Goal: Task Accomplishment & Management: Use online tool/utility

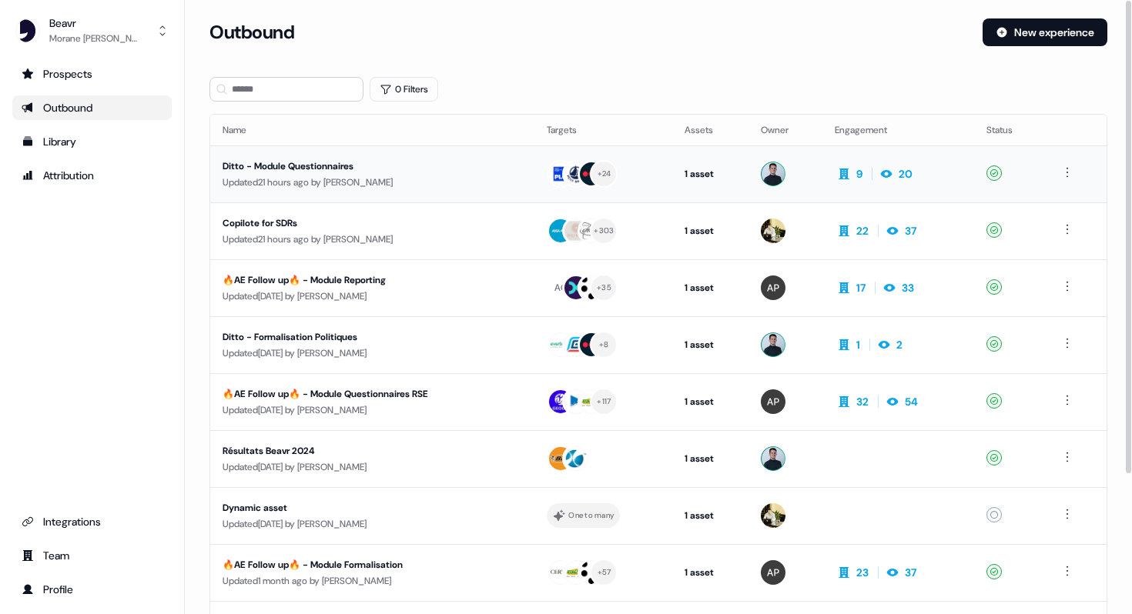
click at [374, 181] on div "Updated 21 hours ago by [PERSON_NAME]" at bounding box center [373, 182] width 300 height 15
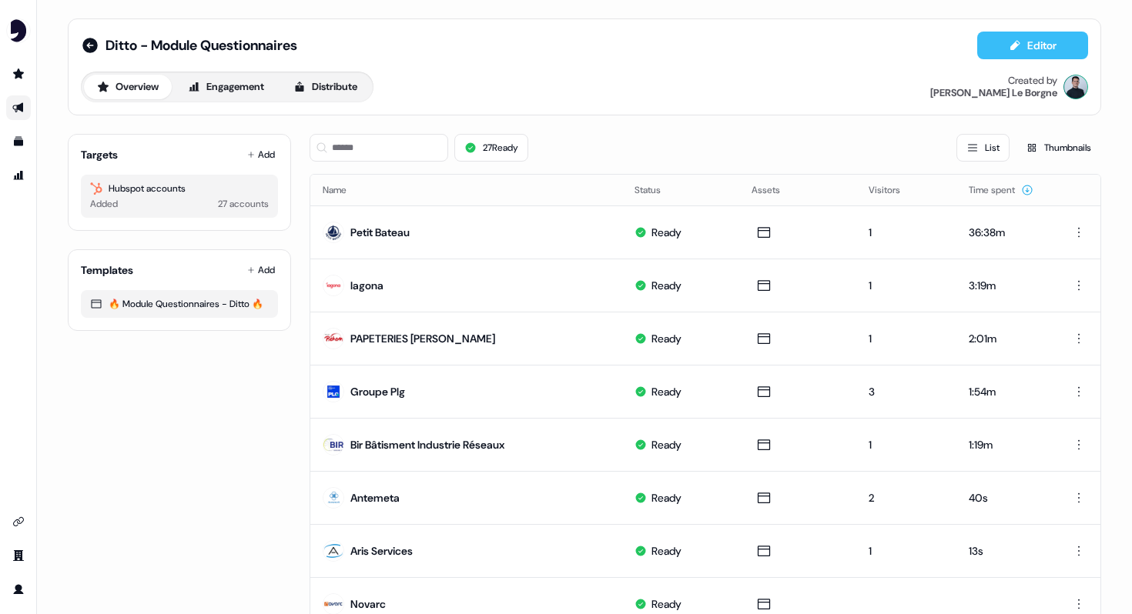
click at [1022, 55] on button "Editor" at bounding box center [1032, 46] width 111 height 28
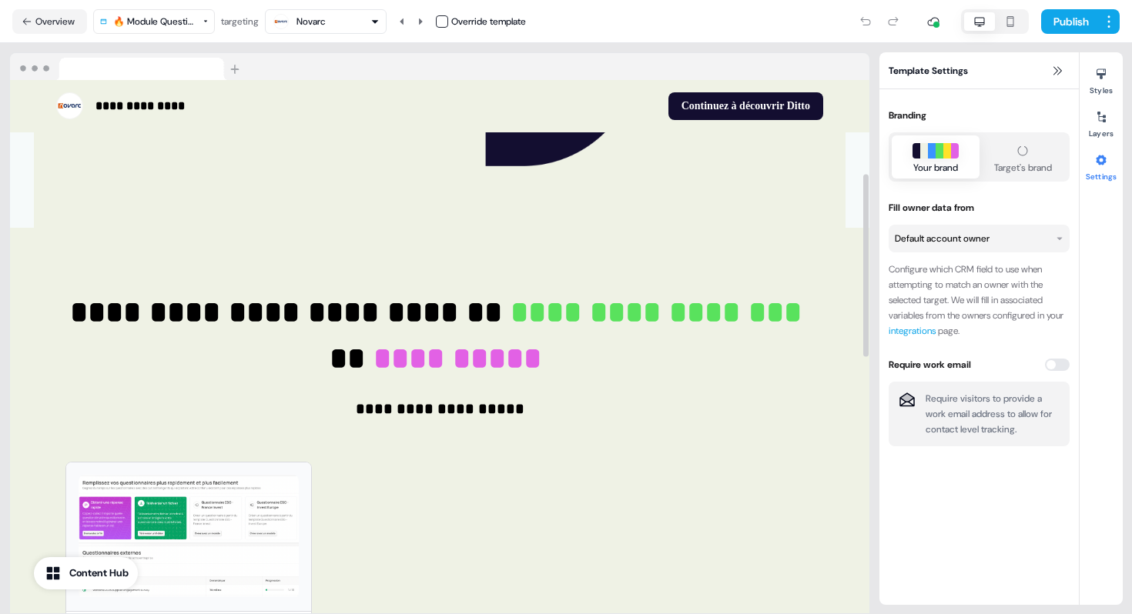
scroll to position [480, 0]
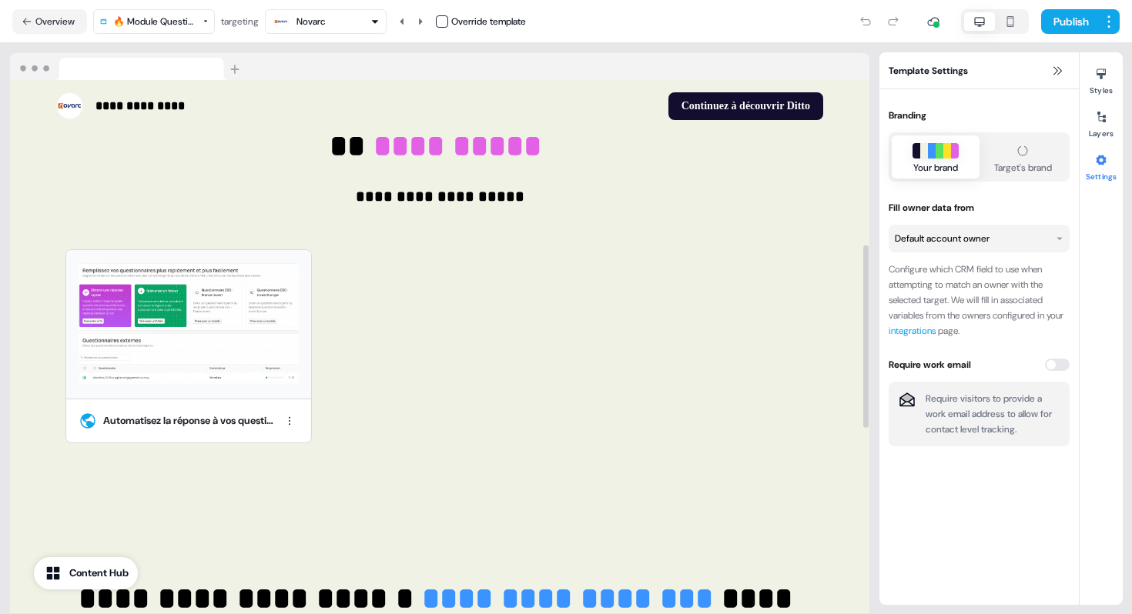
click at [437, 403] on div "Automatisez la réponse à vos questionnaires RSE et conformité !" at bounding box center [433, 346] width 779 height 213
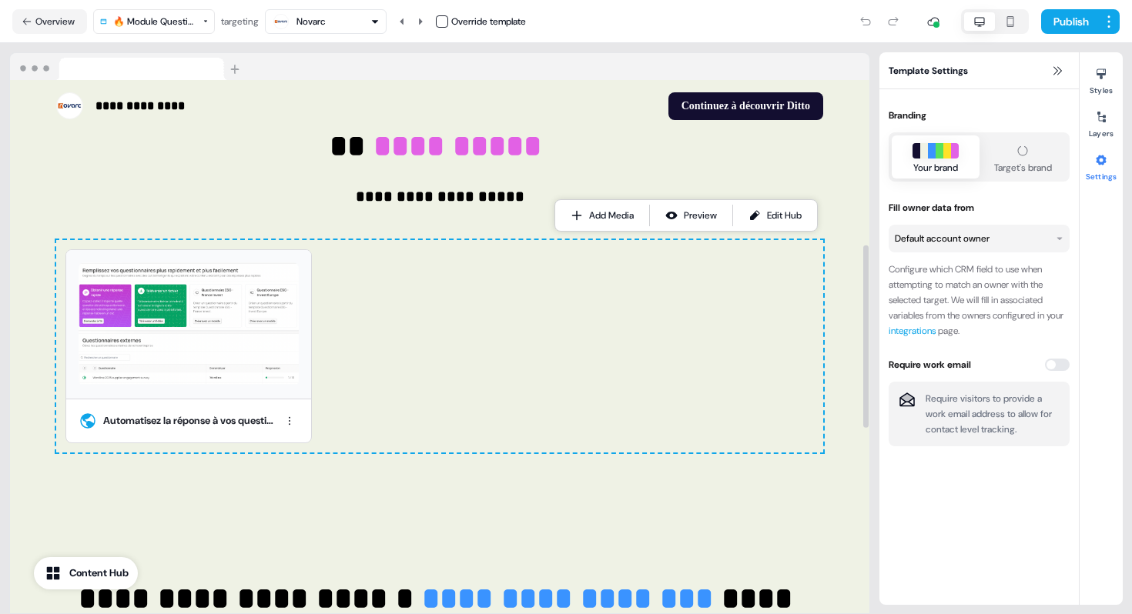
click at [408, 342] on div "Automatisez la réponse à vos questionnaires RSE et conformité !" at bounding box center [433, 346] width 779 height 213
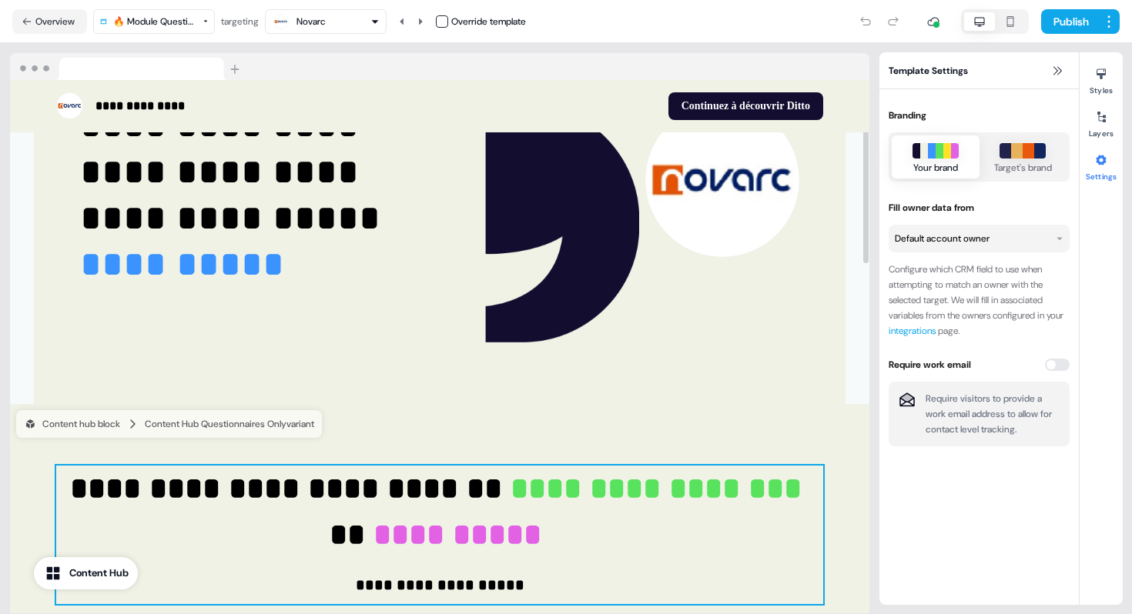
scroll to position [0, 0]
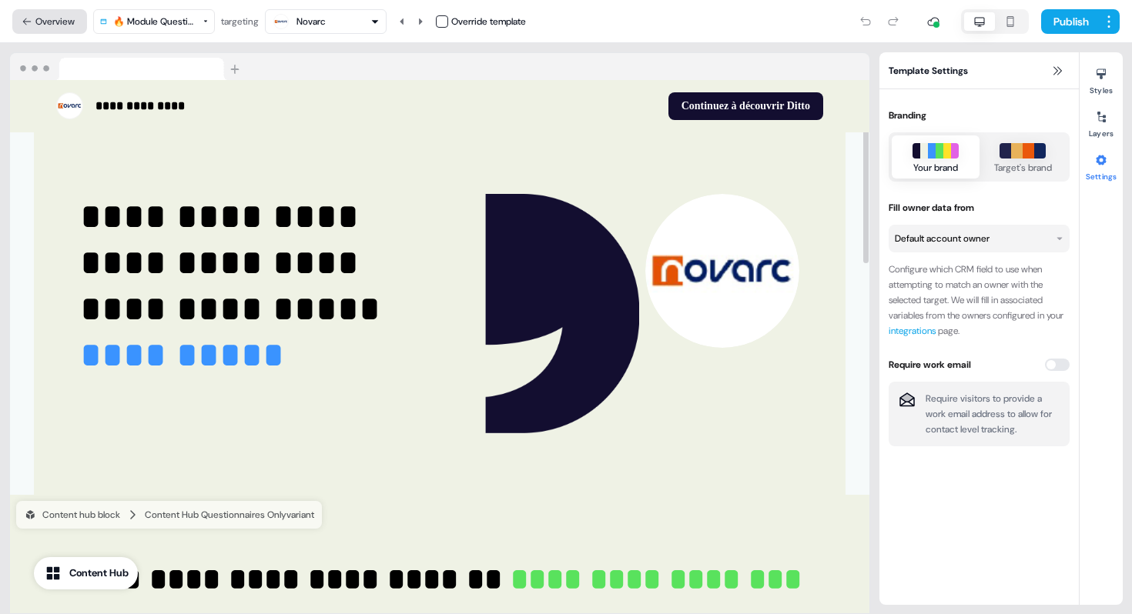
click at [24, 25] on icon at bounding box center [27, 21] width 11 height 11
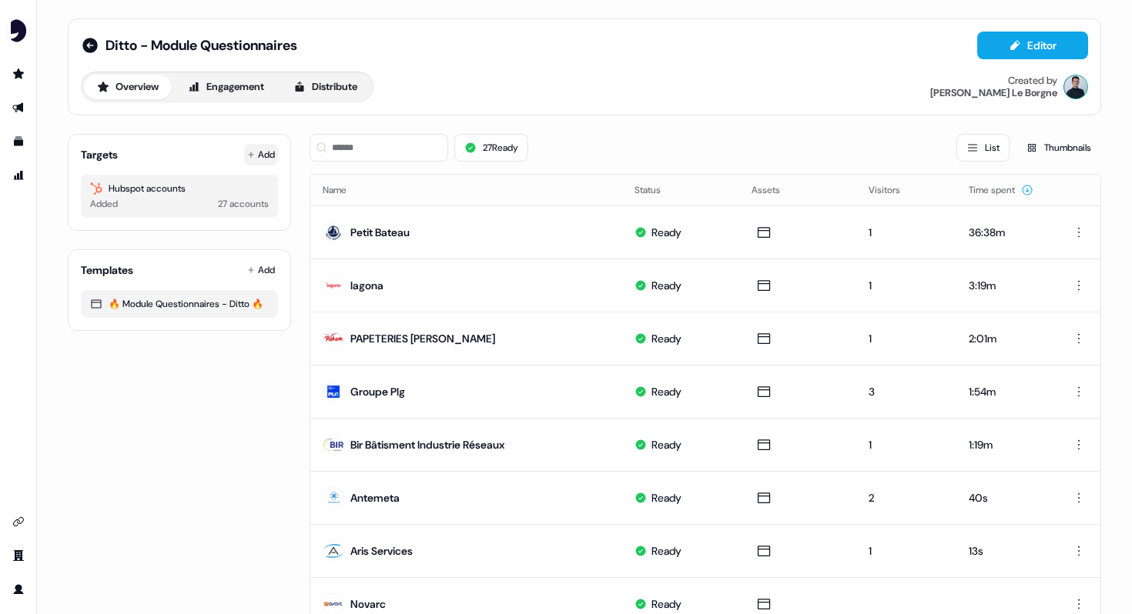
click at [259, 153] on button "Add" at bounding box center [261, 155] width 34 height 22
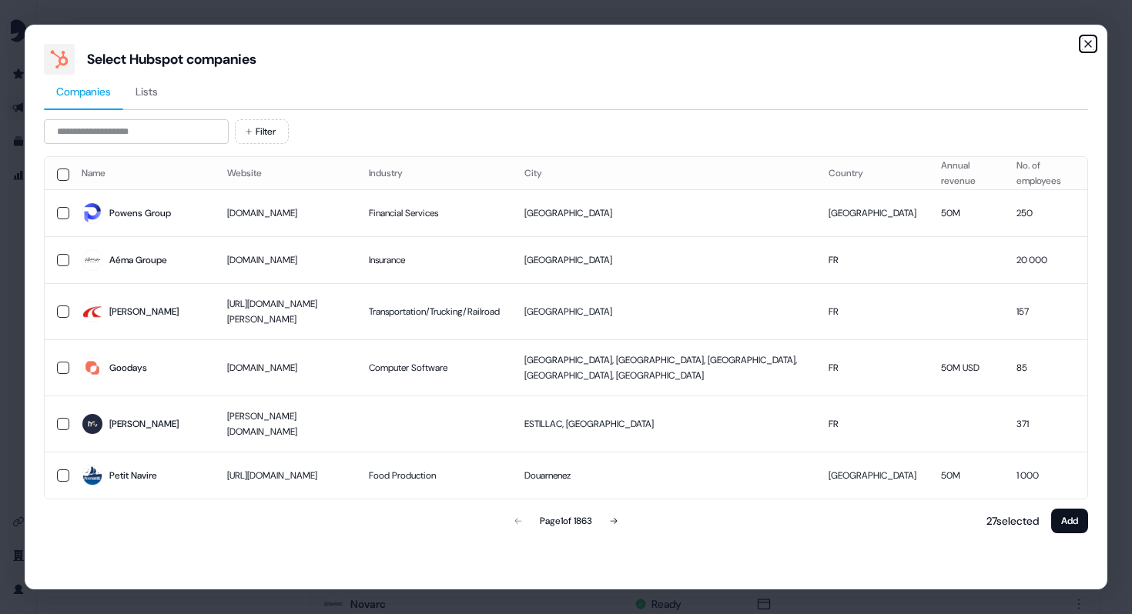
click at [1083, 49] on icon "button" at bounding box center [1088, 44] width 12 height 12
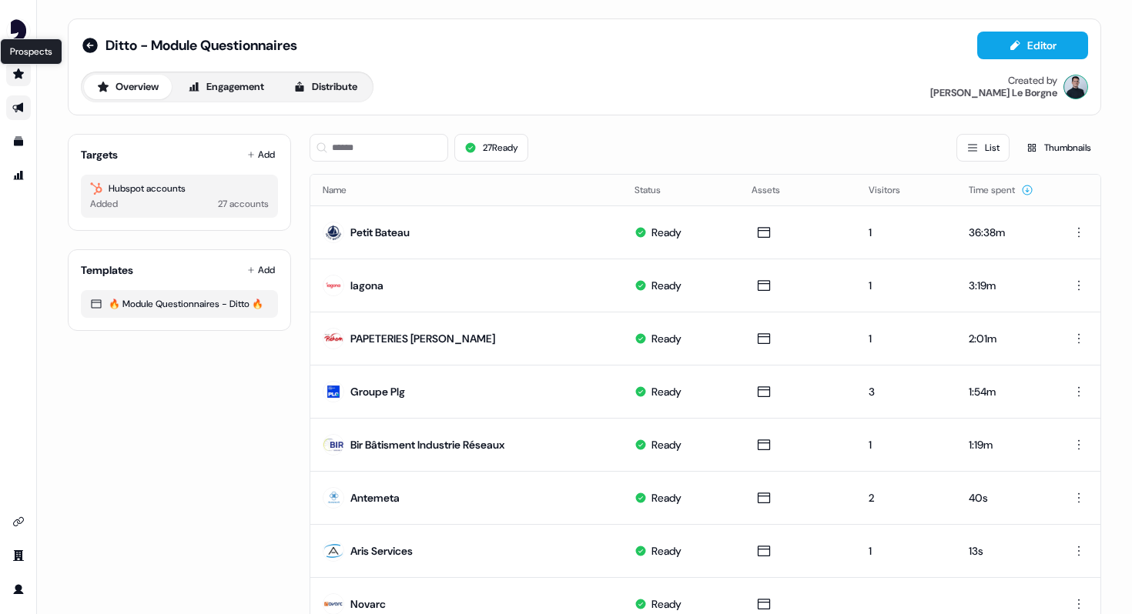
click at [16, 72] on icon "Go to prospects" at bounding box center [18, 74] width 11 height 10
